Goal: Information Seeking & Learning: Understand process/instructions

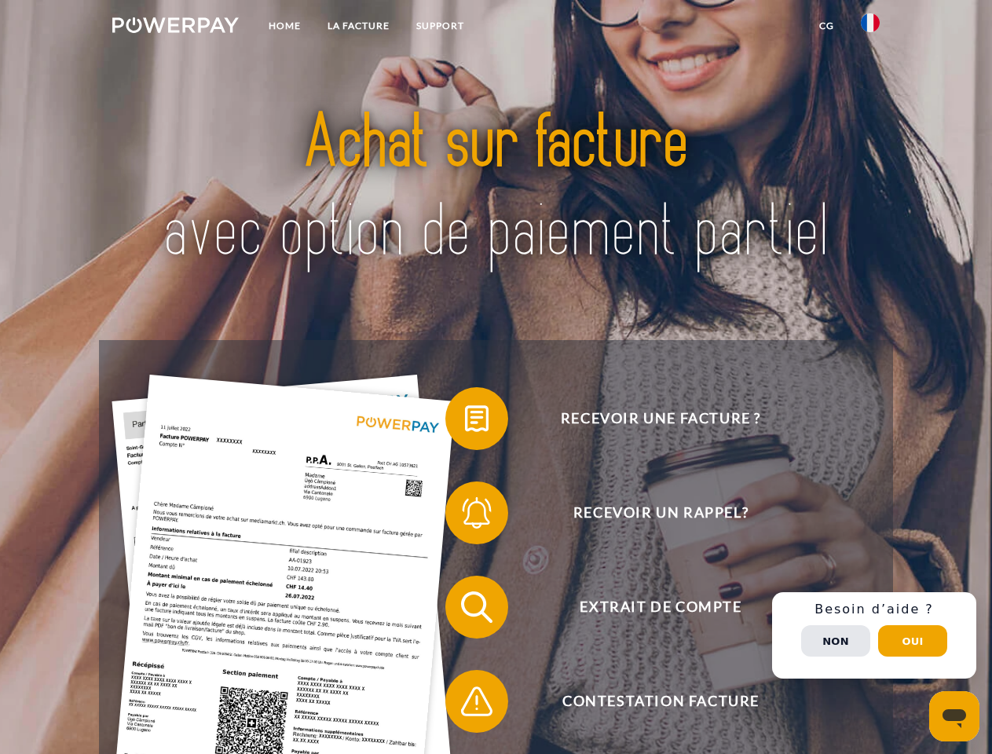
click at [175, 27] on img at bounding box center [175, 25] width 126 height 16
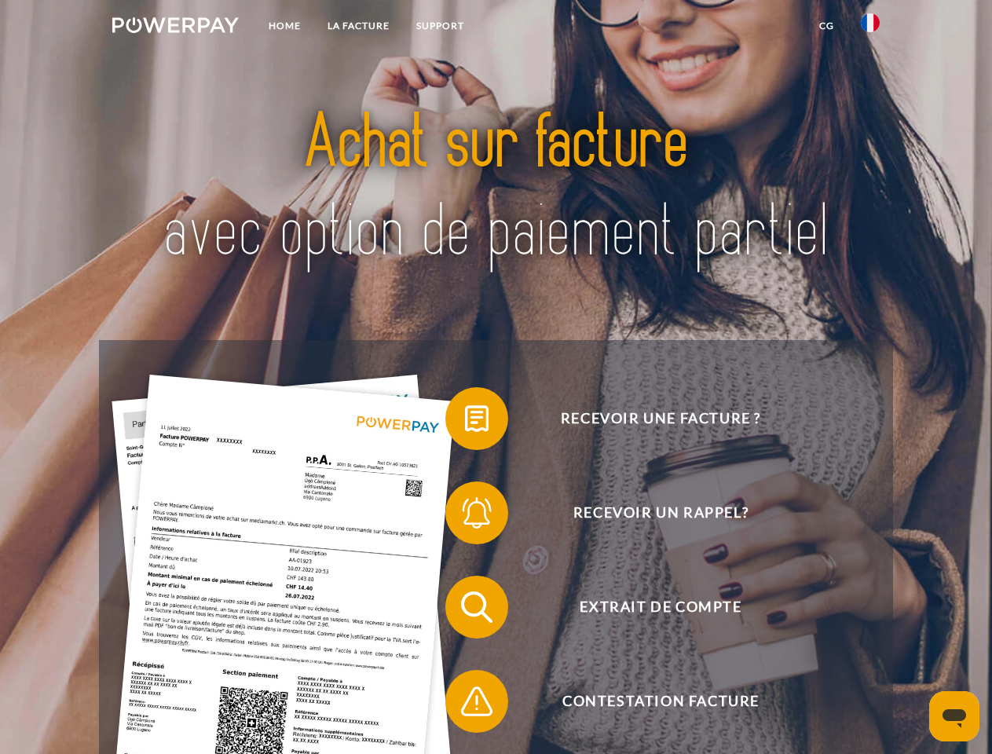
click at [870, 27] on img at bounding box center [870, 22] width 19 height 19
click at [826, 26] on link "CG" at bounding box center [827, 26] width 42 height 28
click at [465, 422] on span at bounding box center [453, 418] width 79 height 79
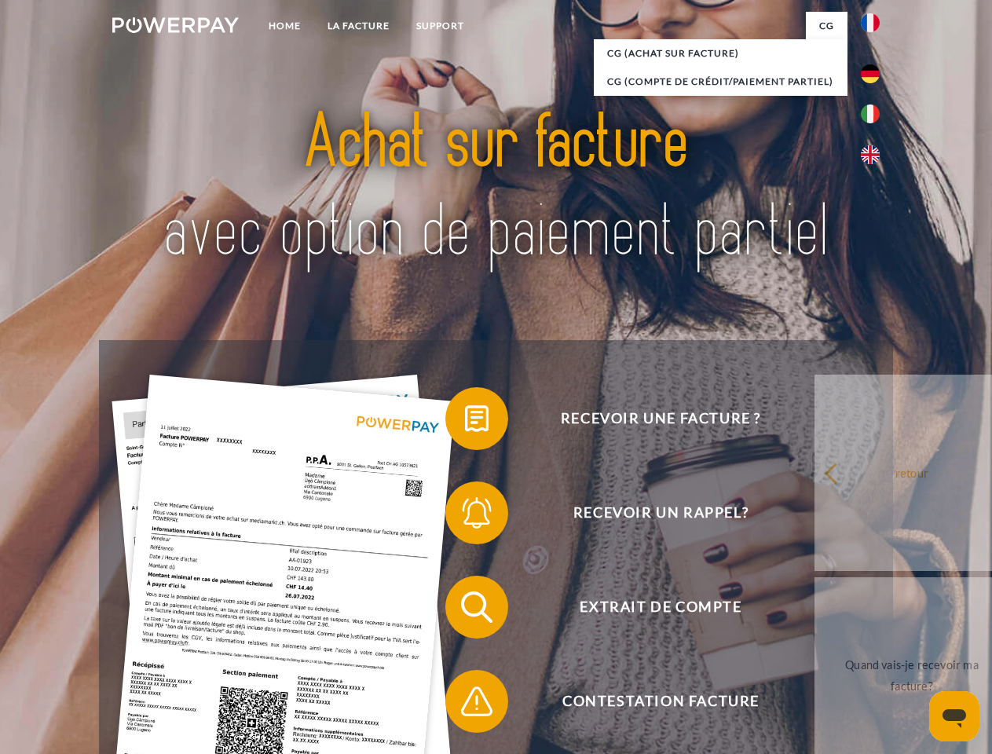
click at [465, 516] on div "Recevoir une facture ? Recevoir un rappel? Extrait de compte retour" at bounding box center [495, 654] width 793 height 628
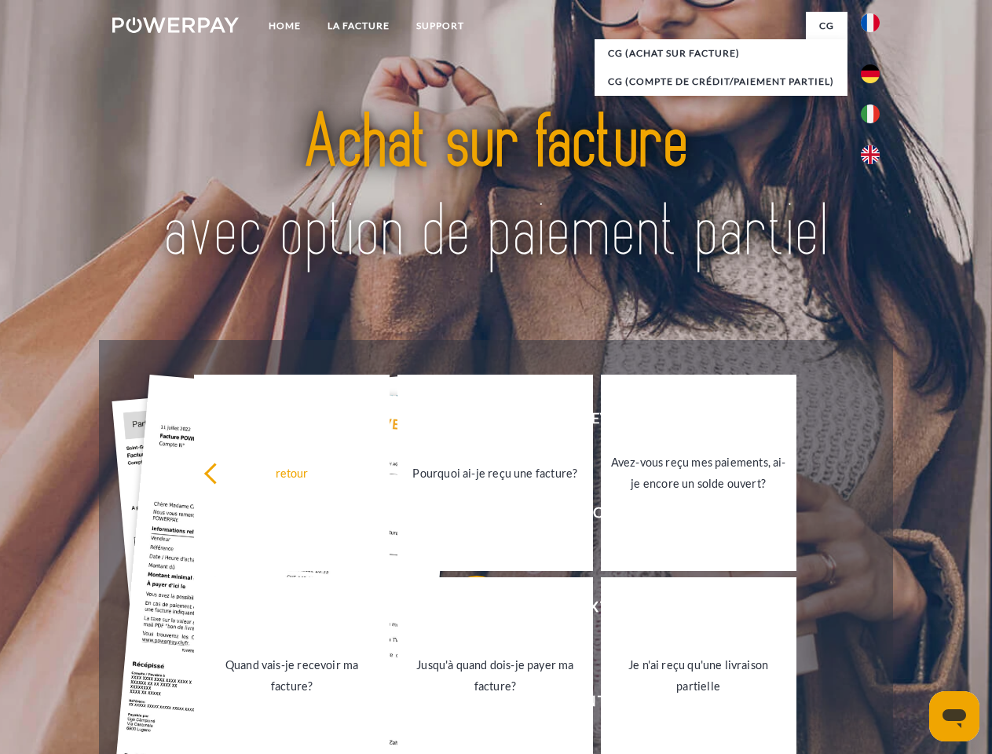
click at [465, 610] on link "Jusqu'à quand dois-je payer ma facture?" at bounding box center [495, 675] width 196 height 196
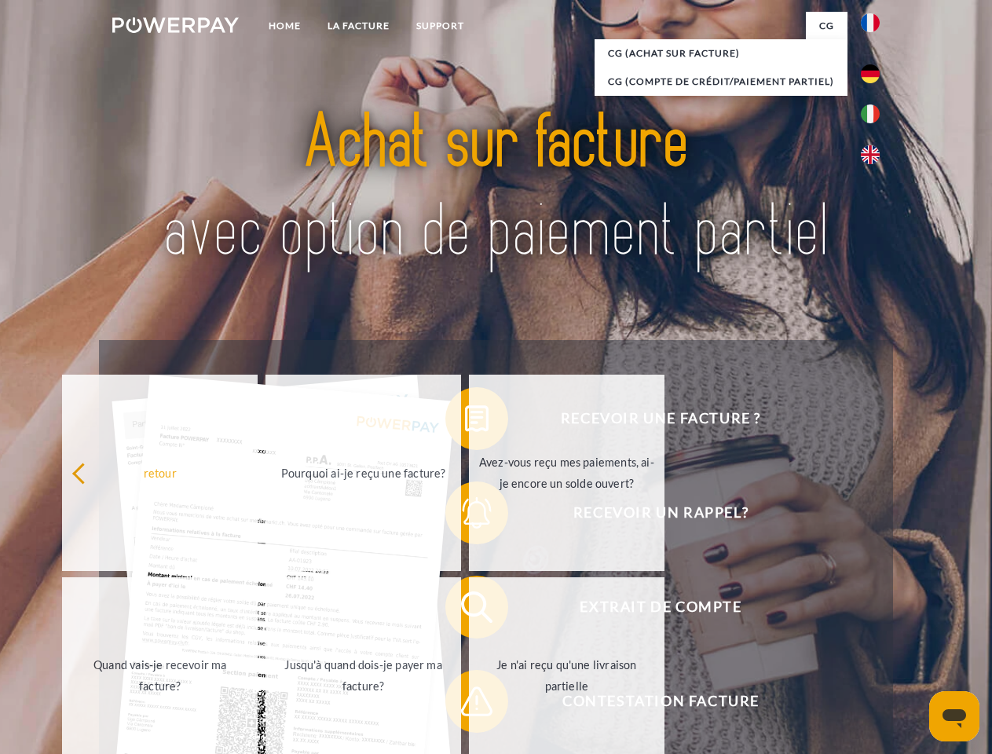
click at [465, 705] on span at bounding box center [453, 701] width 79 height 79
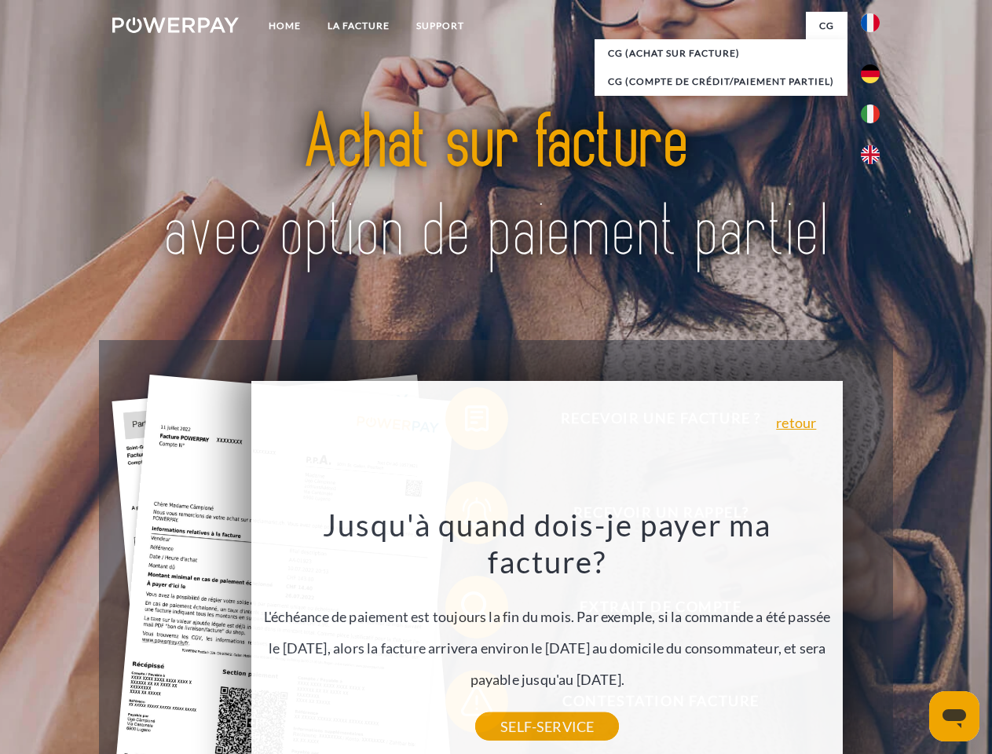
click at [874, 635] on div "Recevoir une facture ? Recevoir un rappel? Extrait de compte retour" at bounding box center [495, 654] width 793 height 628
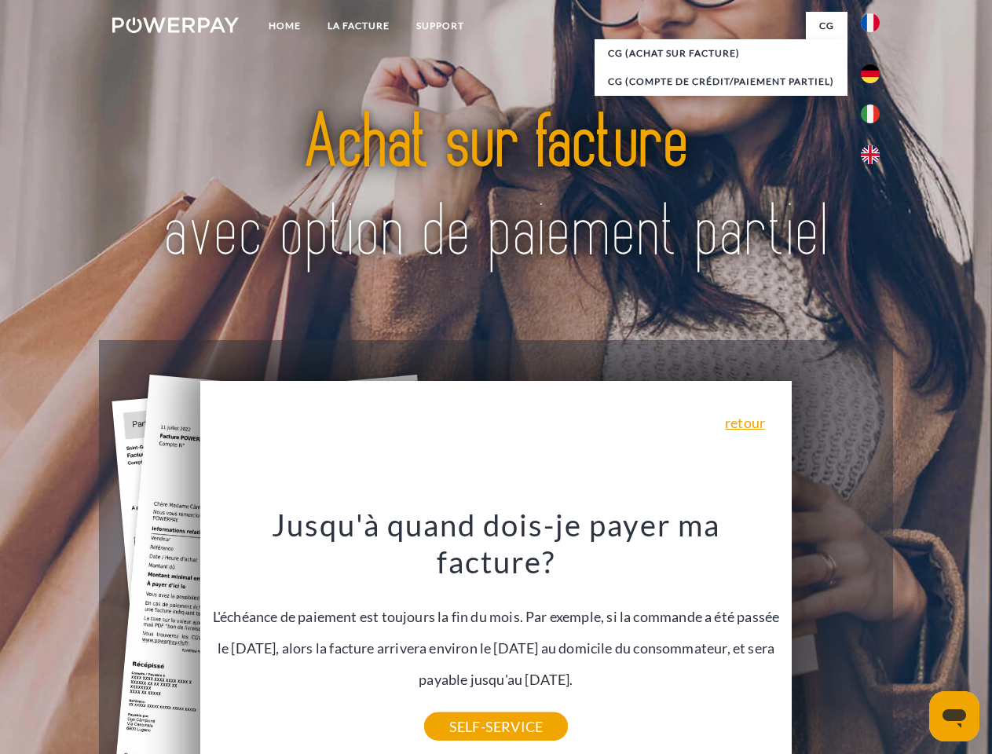
click at [836, 639] on span "Extrait de compte" at bounding box center [660, 607] width 385 height 63
click at [913, 641] on header "Home LA FACTURE Support" at bounding box center [496, 542] width 992 height 1085
